Goal: Transaction & Acquisition: Obtain resource

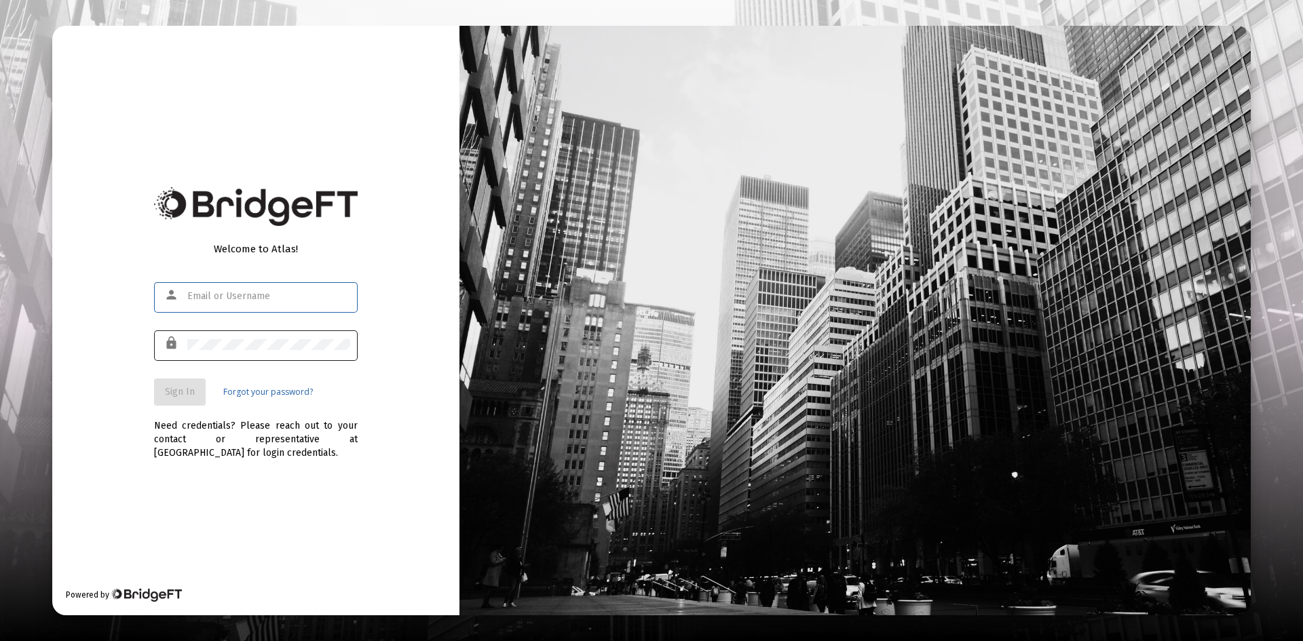
type input "[PERSON_NAME][EMAIL_ADDRESS][DOMAIN_NAME]"
click at [187, 385] on button "Sign In" at bounding box center [180, 392] width 52 height 27
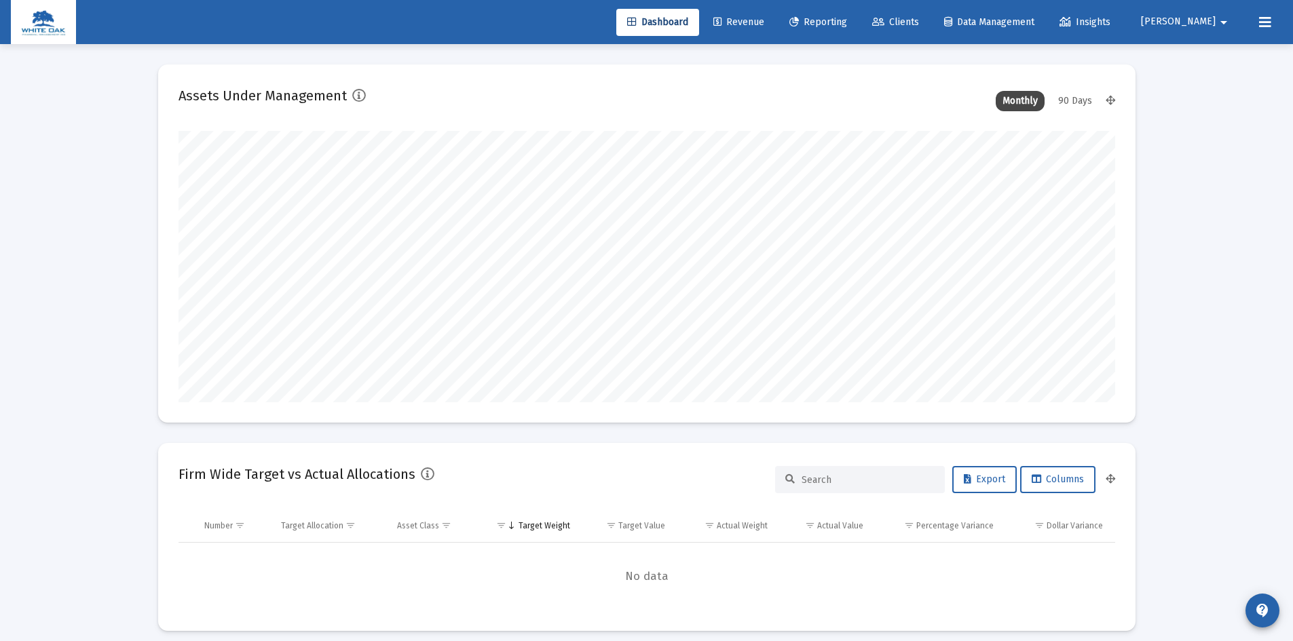
scroll to position [272, 504]
type input "[DATE]"
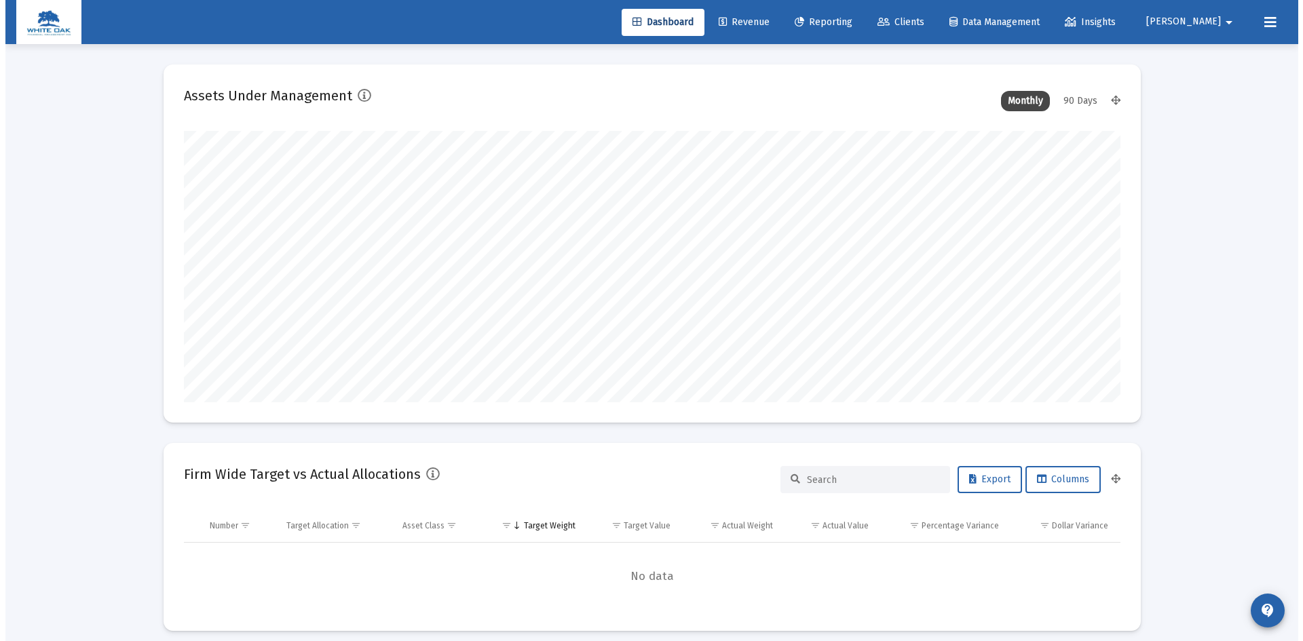
scroll to position [272, 438]
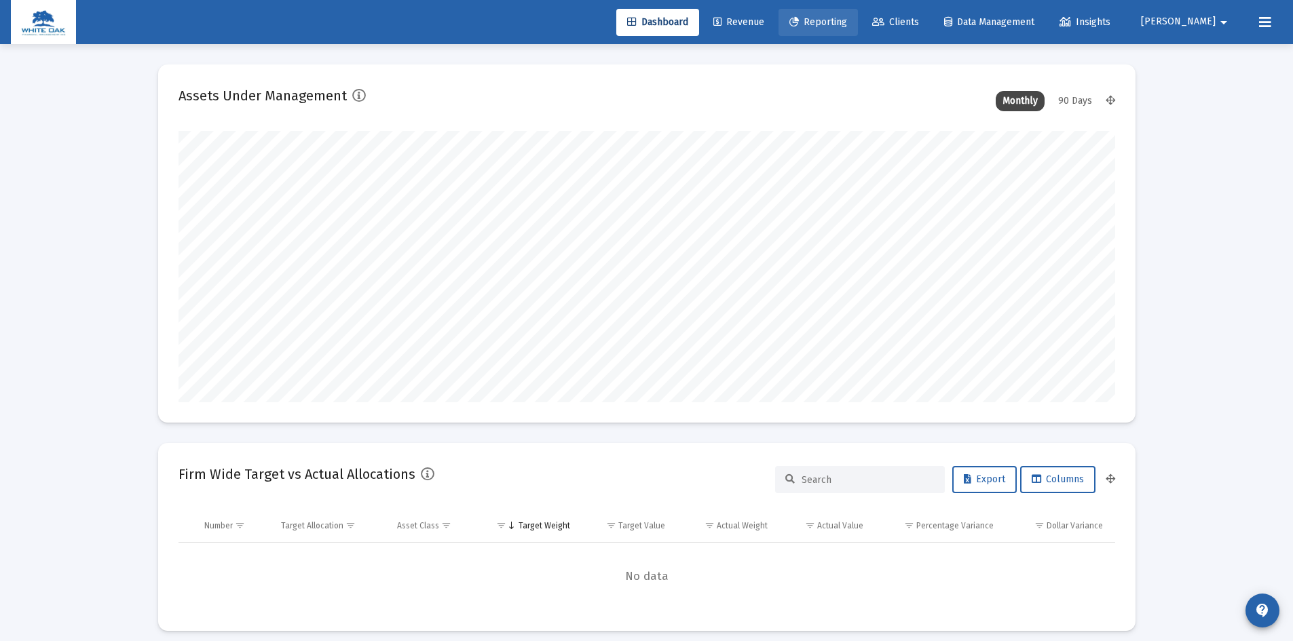
click at [847, 24] on span "Reporting" at bounding box center [818, 22] width 58 height 12
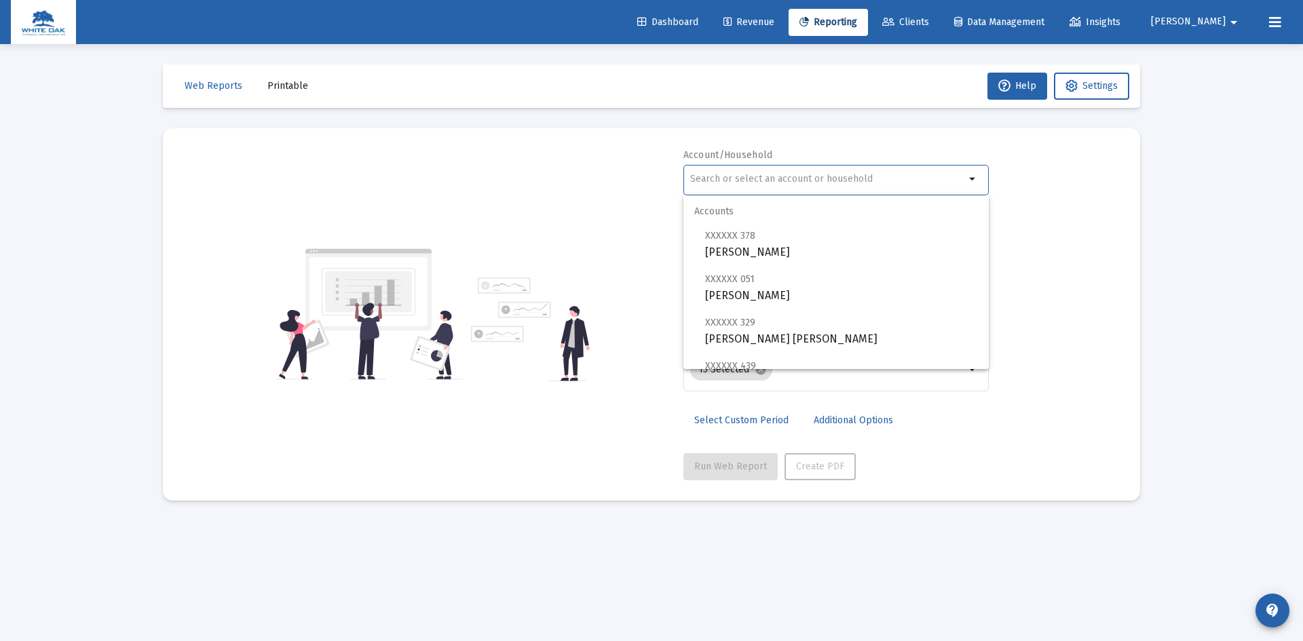
click at [704, 181] on input "text" at bounding box center [827, 179] width 275 height 11
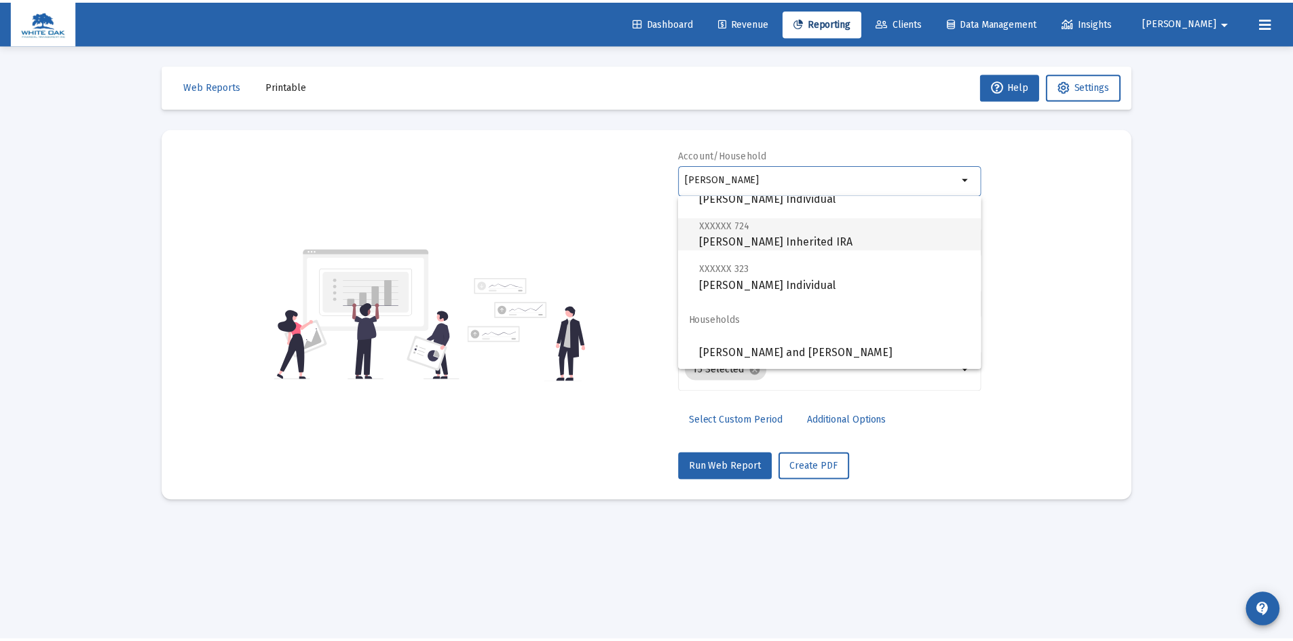
scroll to position [304, 0]
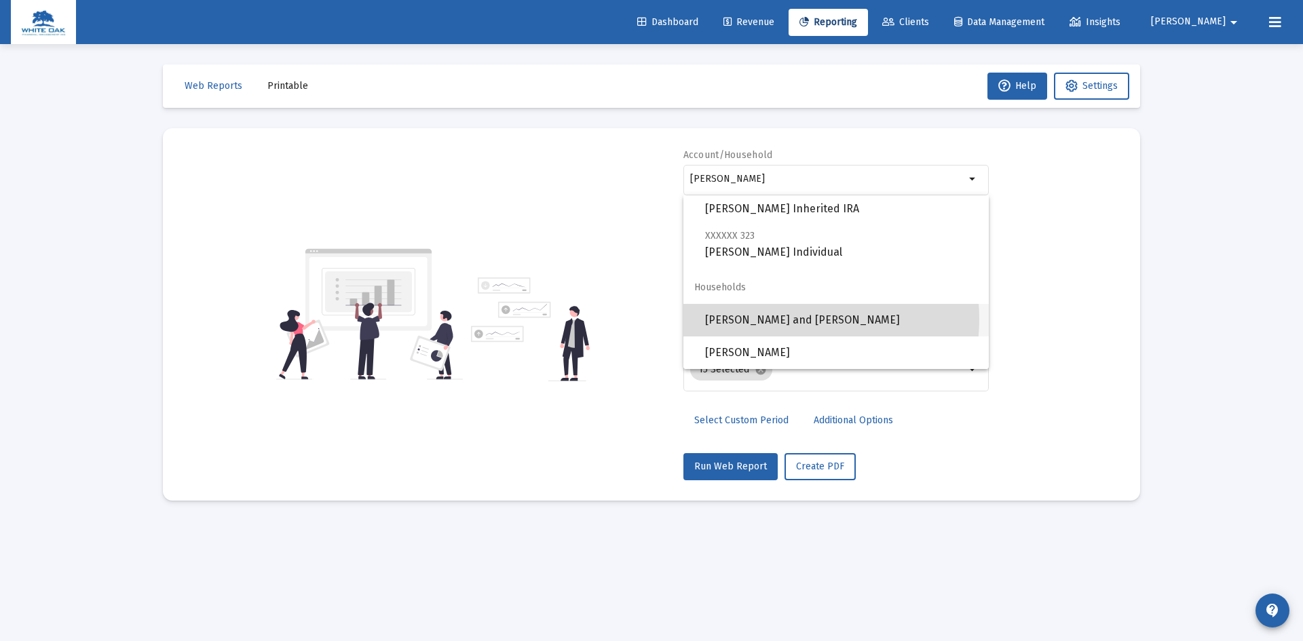
click at [787, 319] on span "[PERSON_NAME] and [PERSON_NAME]" at bounding box center [841, 320] width 273 height 33
type input "[PERSON_NAME] and [PERSON_NAME]"
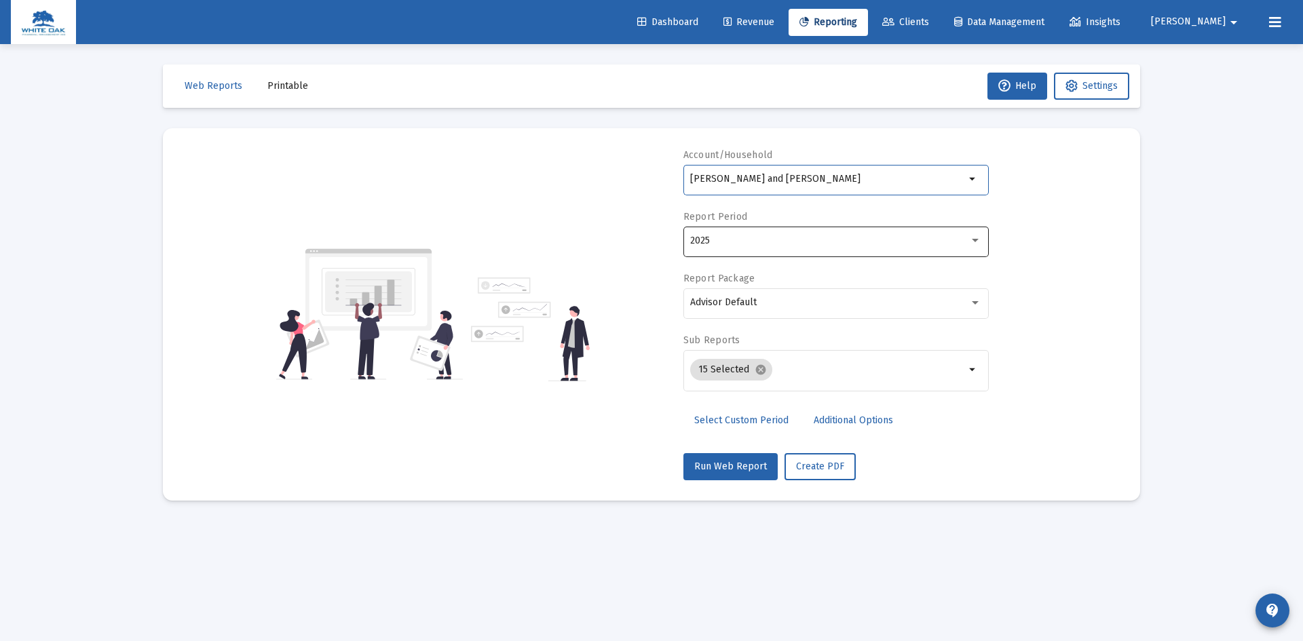
click at [884, 234] on div "2025" at bounding box center [835, 240] width 291 height 33
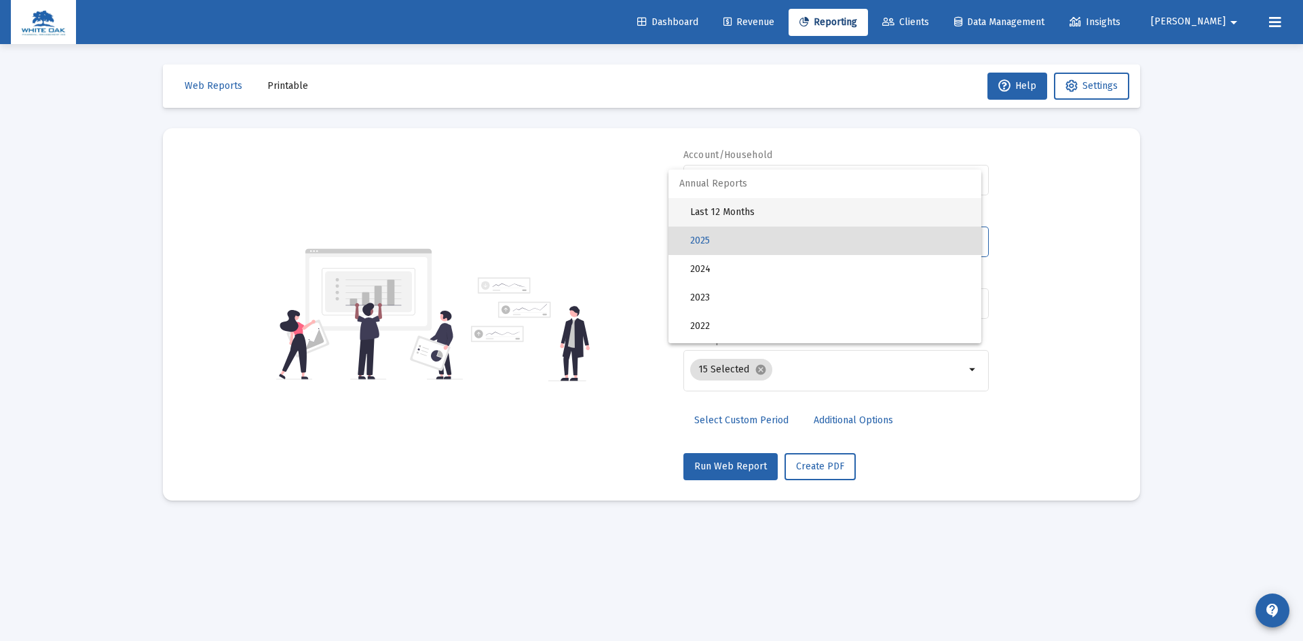
click at [741, 211] on span "Last 12 Months" at bounding box center [830, 212] width 280 height 29
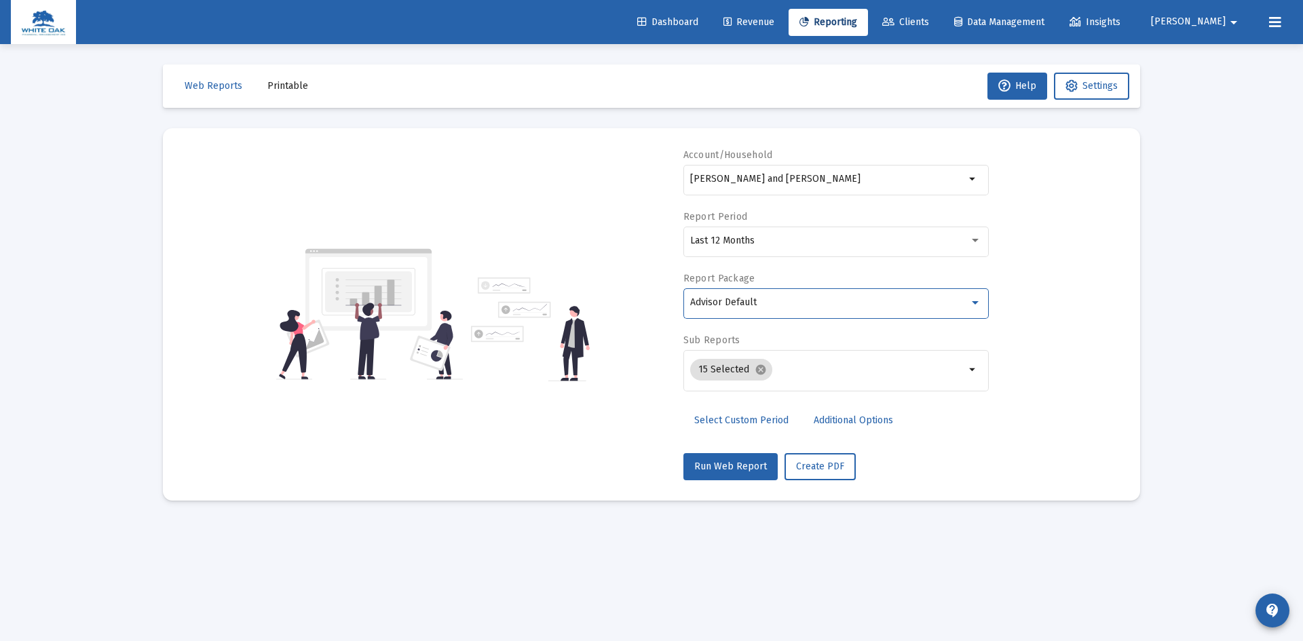
click at [766, 300] on div "Advisor Default" at bounding box center [829, 302] width 279 height 11
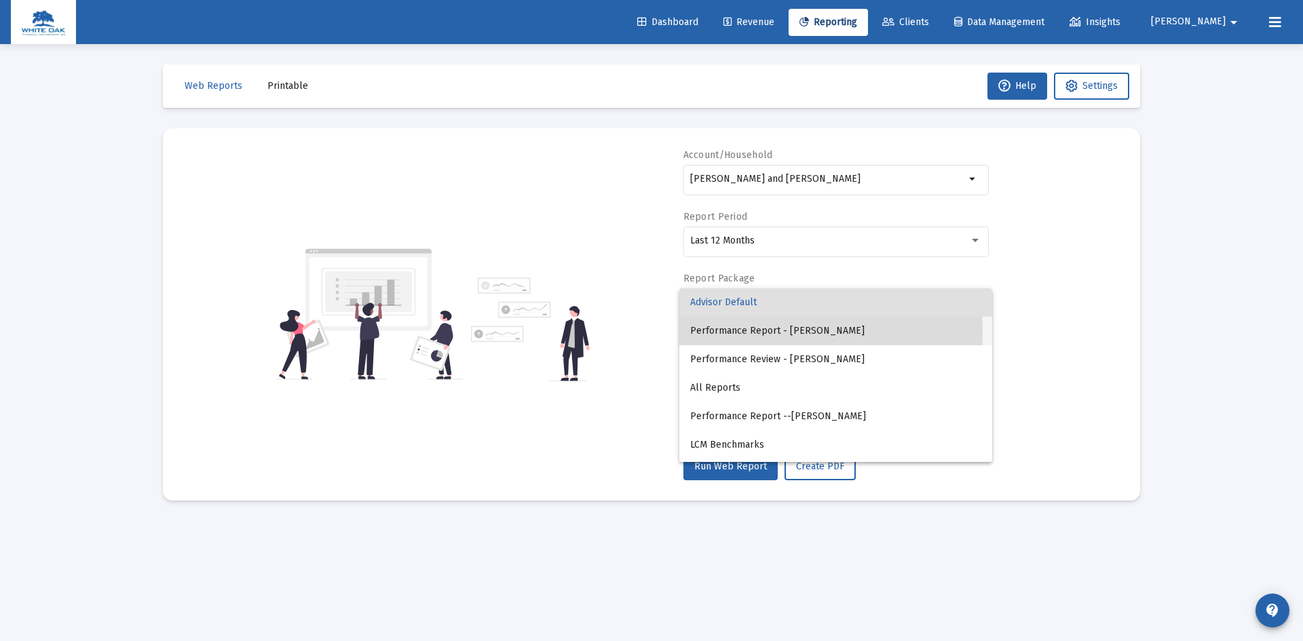
click at [764, 332] on span "Performance Report - [PERSON_NAME]" at bounding box center [835, 331] width 291 height 29
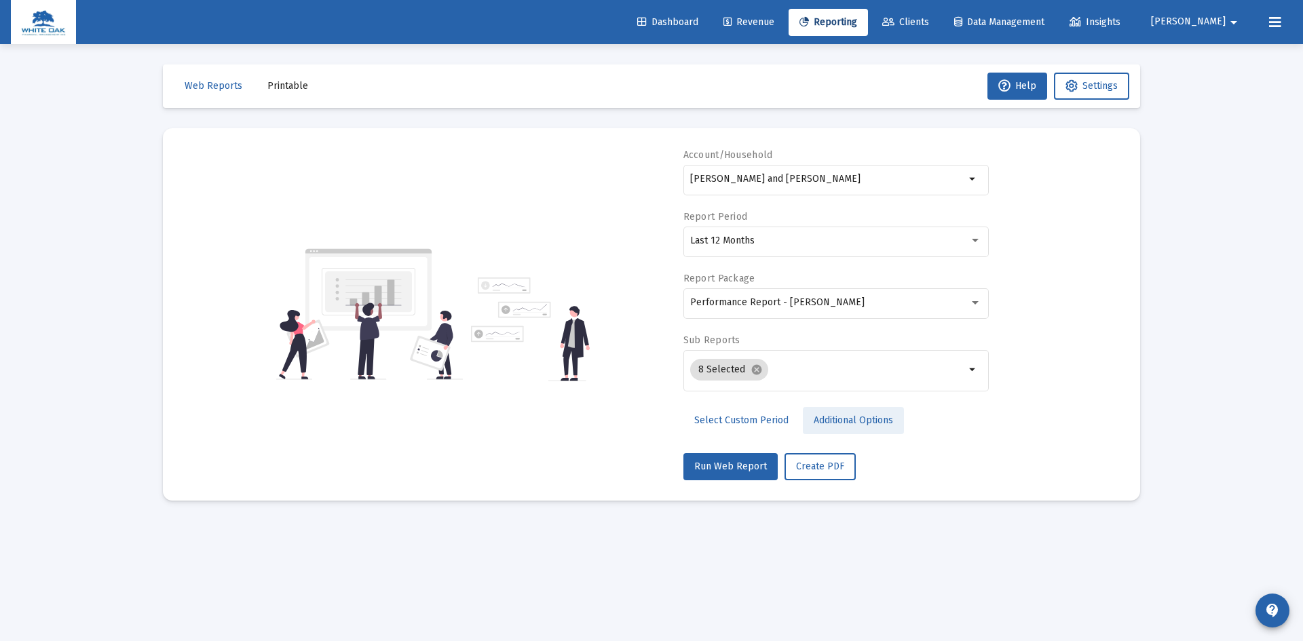
click at [856, 422] on span "Additional Options" at bounding box center [853, 421] width 79 height 12
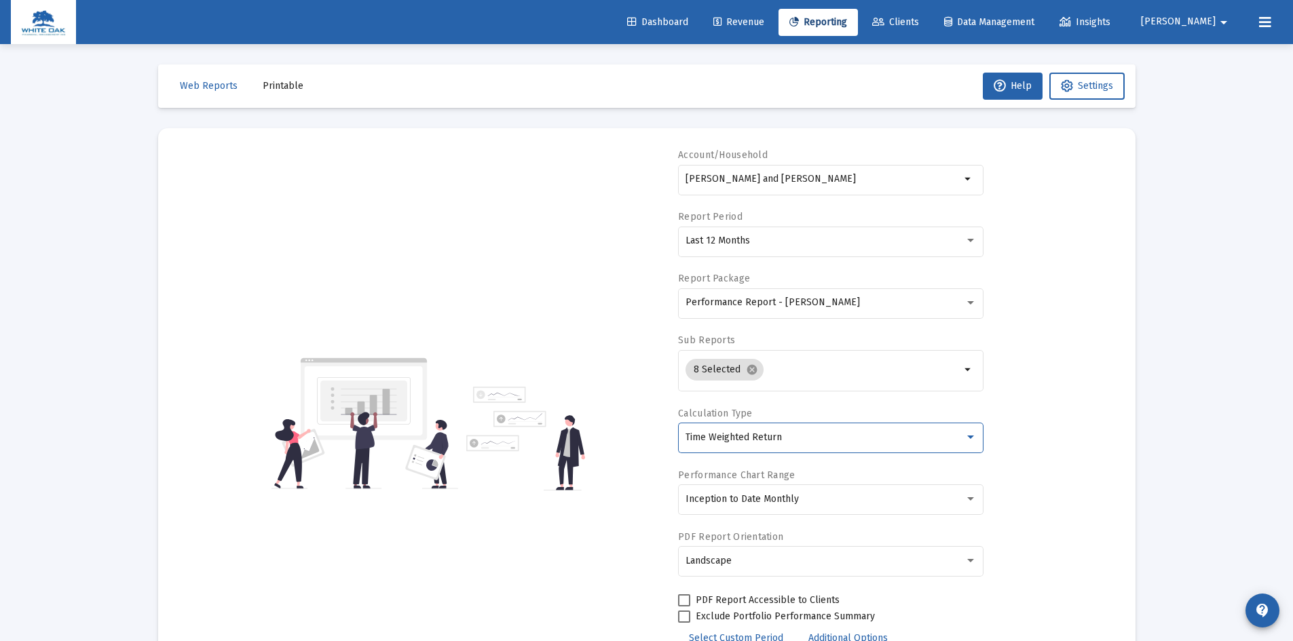
click at [840, 435] on div "Time Weighted Return" at bounding box center [825, 437] width 279 height 11
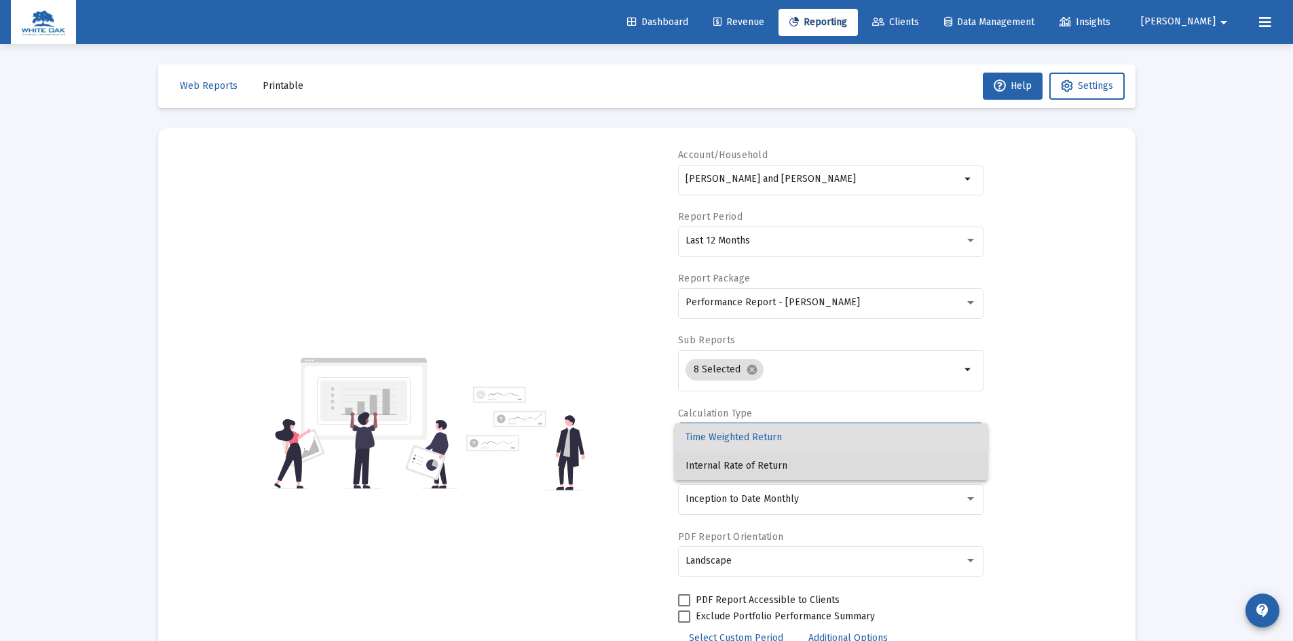
click at [763, 467] on span "Internal Rate of Return" at bounding box center [831, 466] width 291 height 29
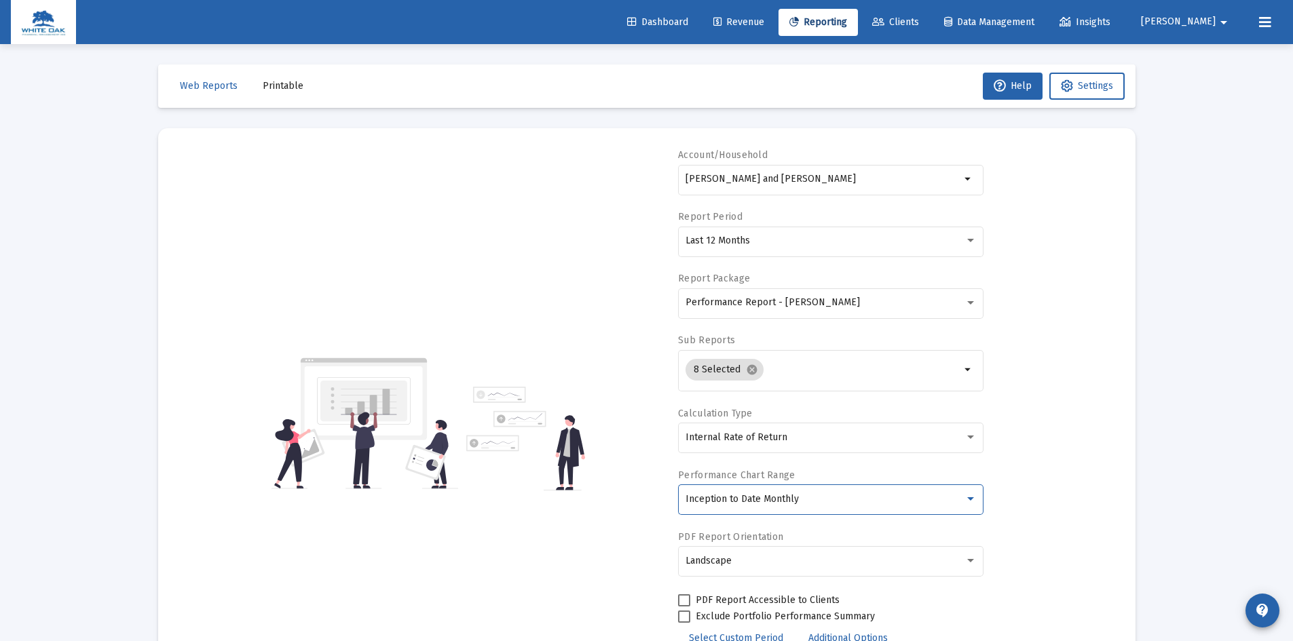
click at [710, 493] on span "Inception to Date Monthly" at bounding box center [742, 499] width 113 height 12
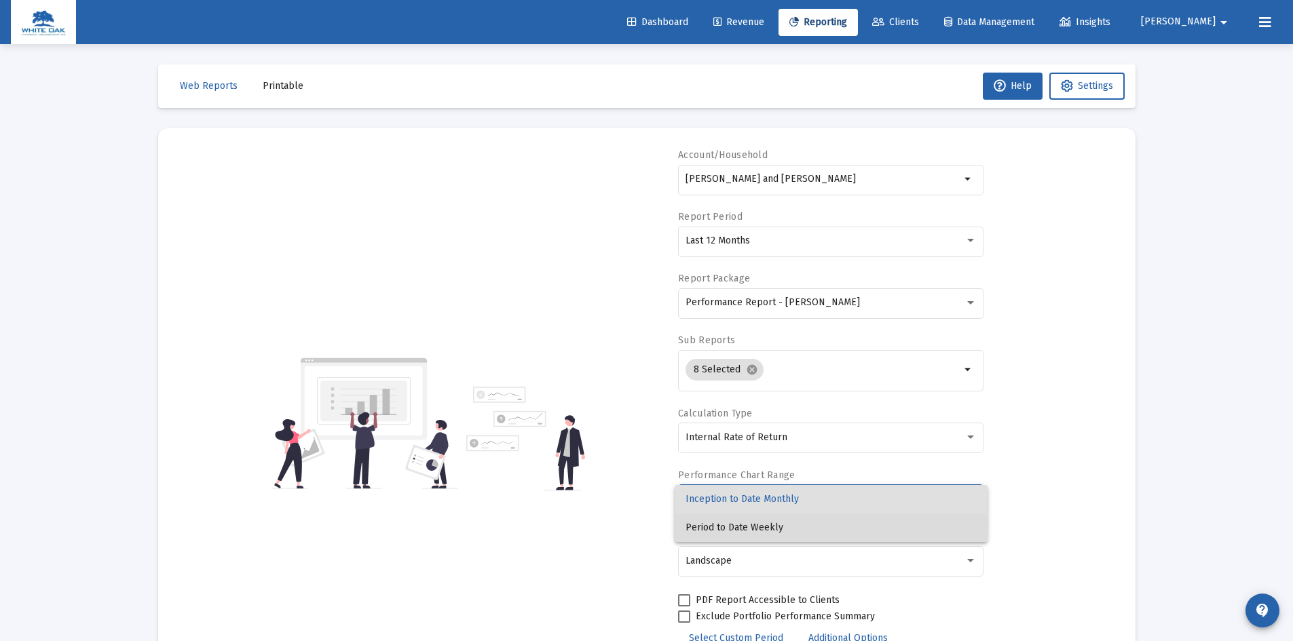
click at [708, 527] on span "Period to Date Weekly" at bounding box center [831, 528] width 291 height 29
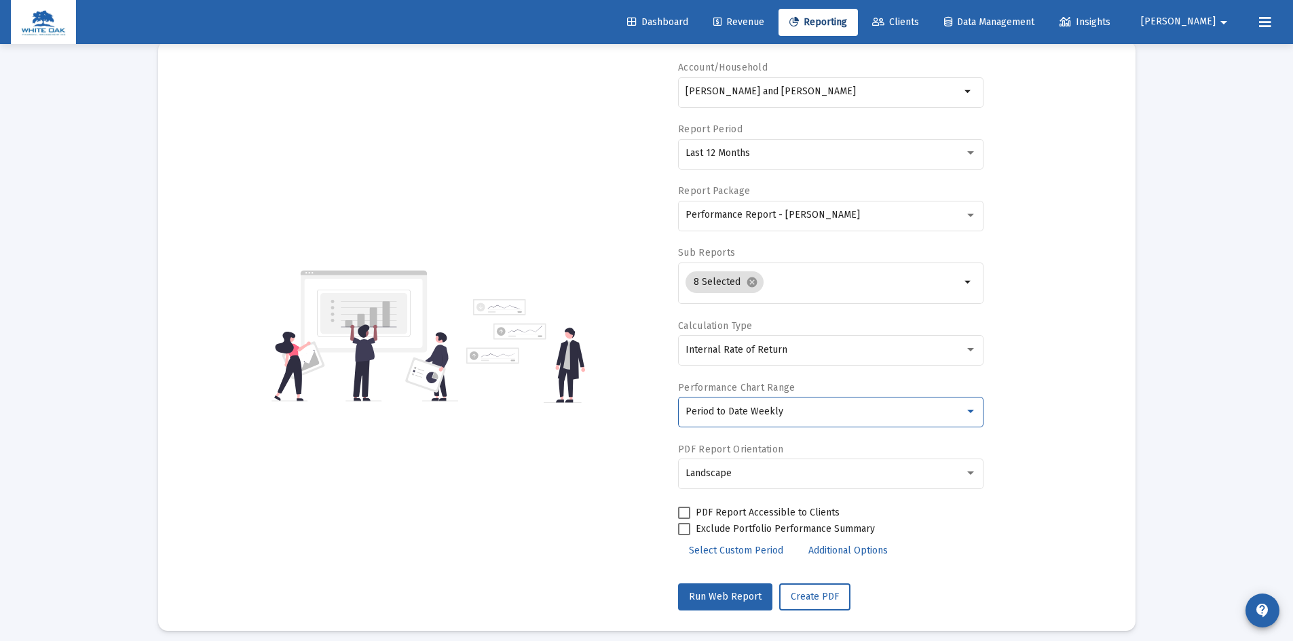
scroll to position [98, 0]
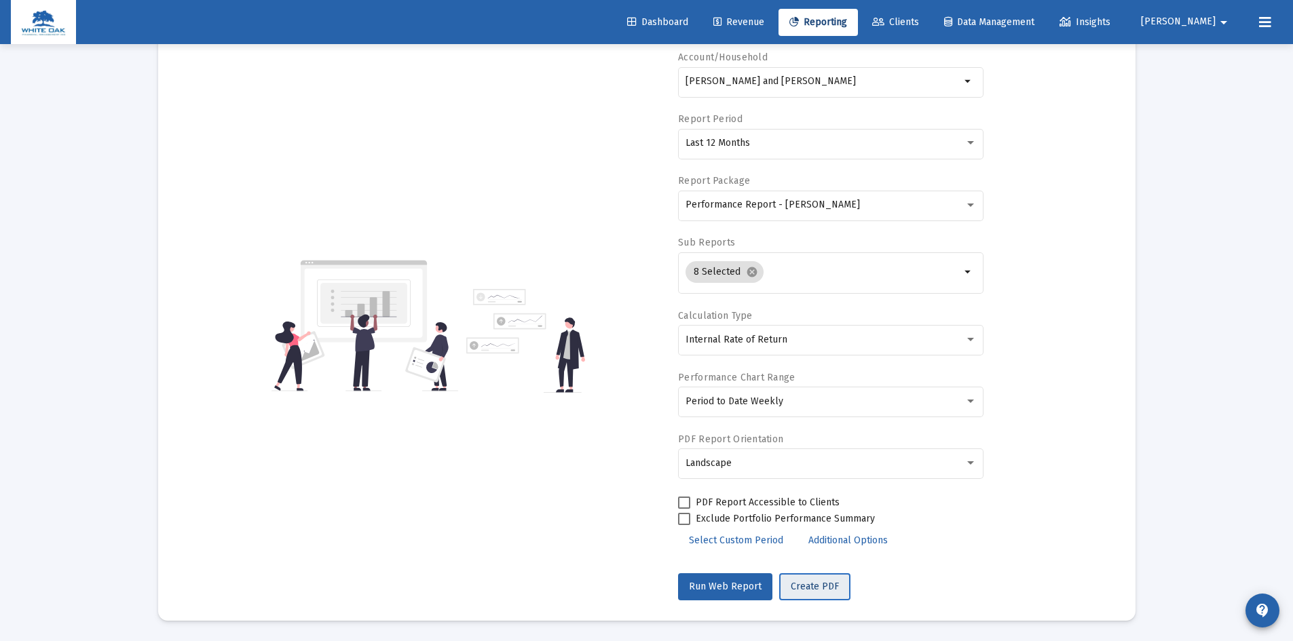
click at [803, 585] on span "Create PDF" at bounding box center [815, 587] width 48 height 12
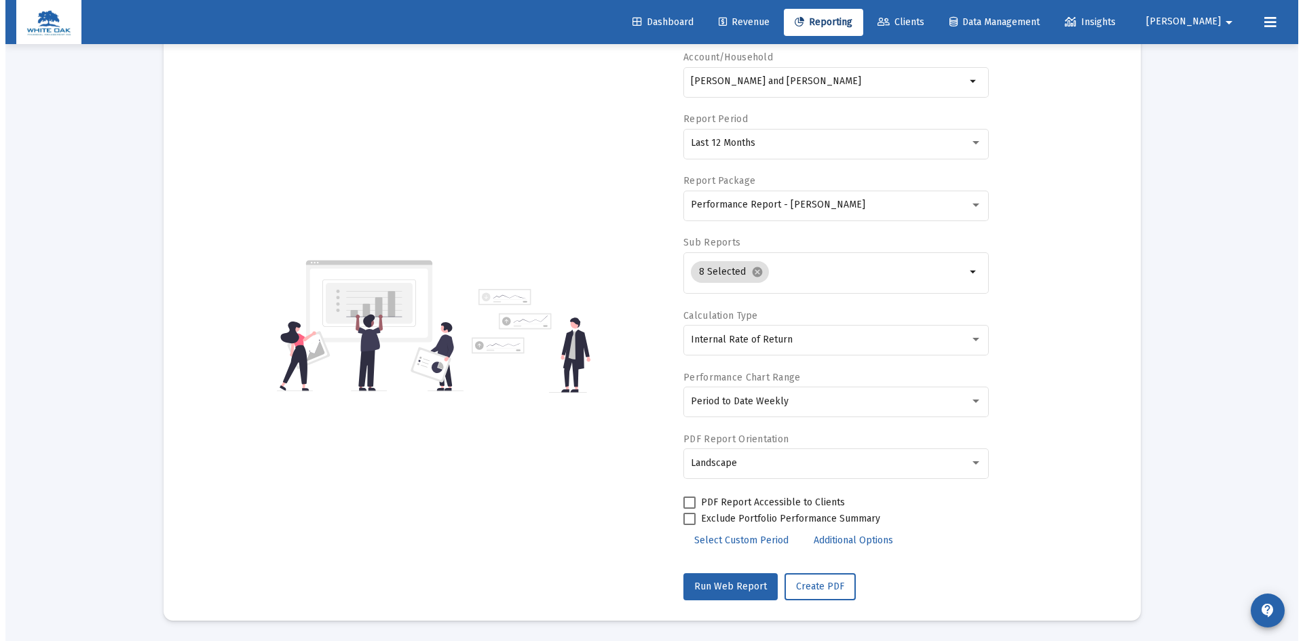
scroll to position [0, 0]
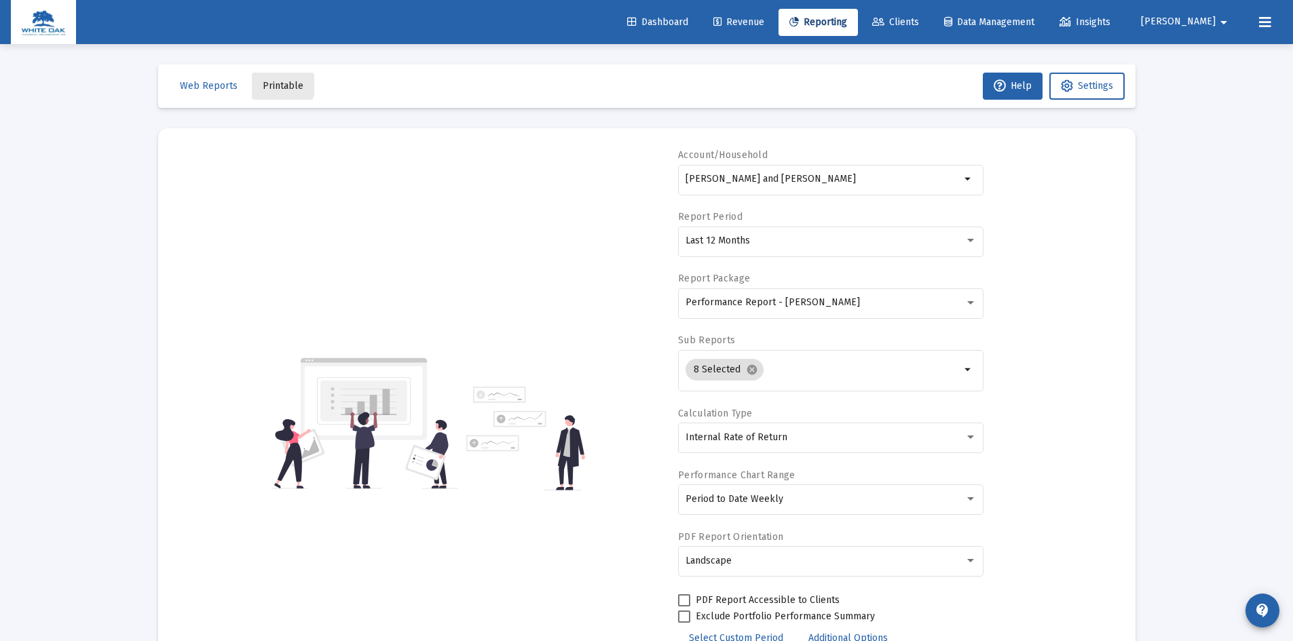
click at [278, 85] on span "Printable" at bounding box center [283, 86] width 41 height 12
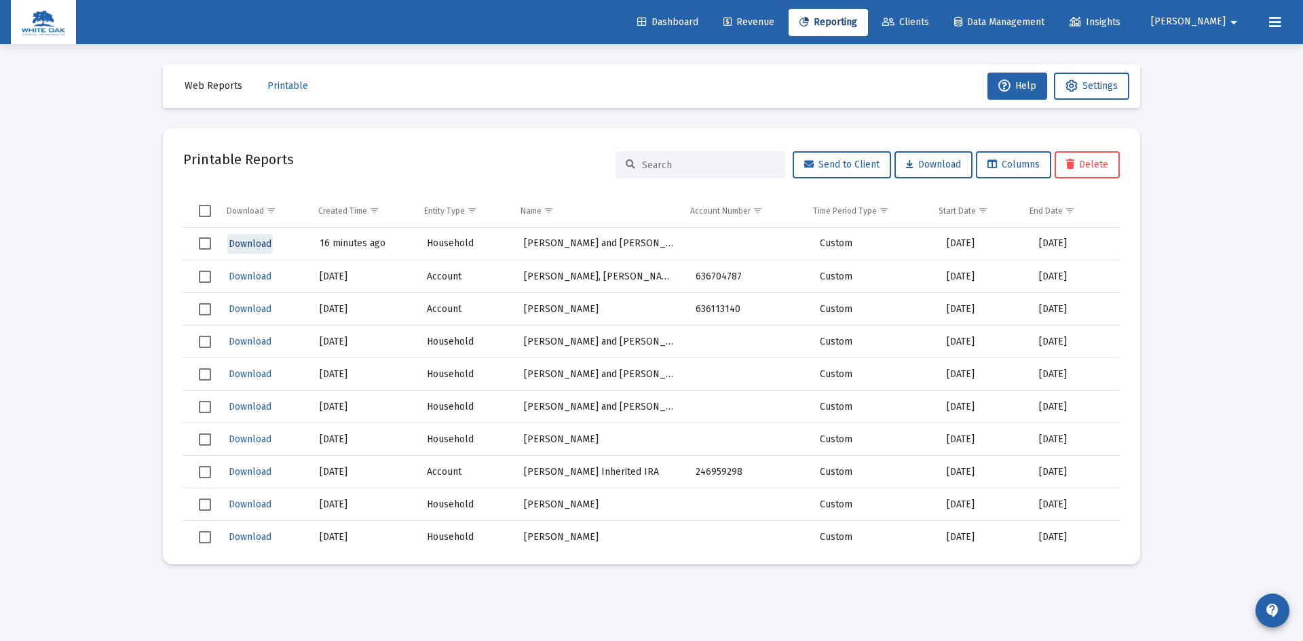
click at [251, 239] on span "Download" at bounding box center [250, 244] width 43 height 12
